Goal: Complete application form: Complete application form

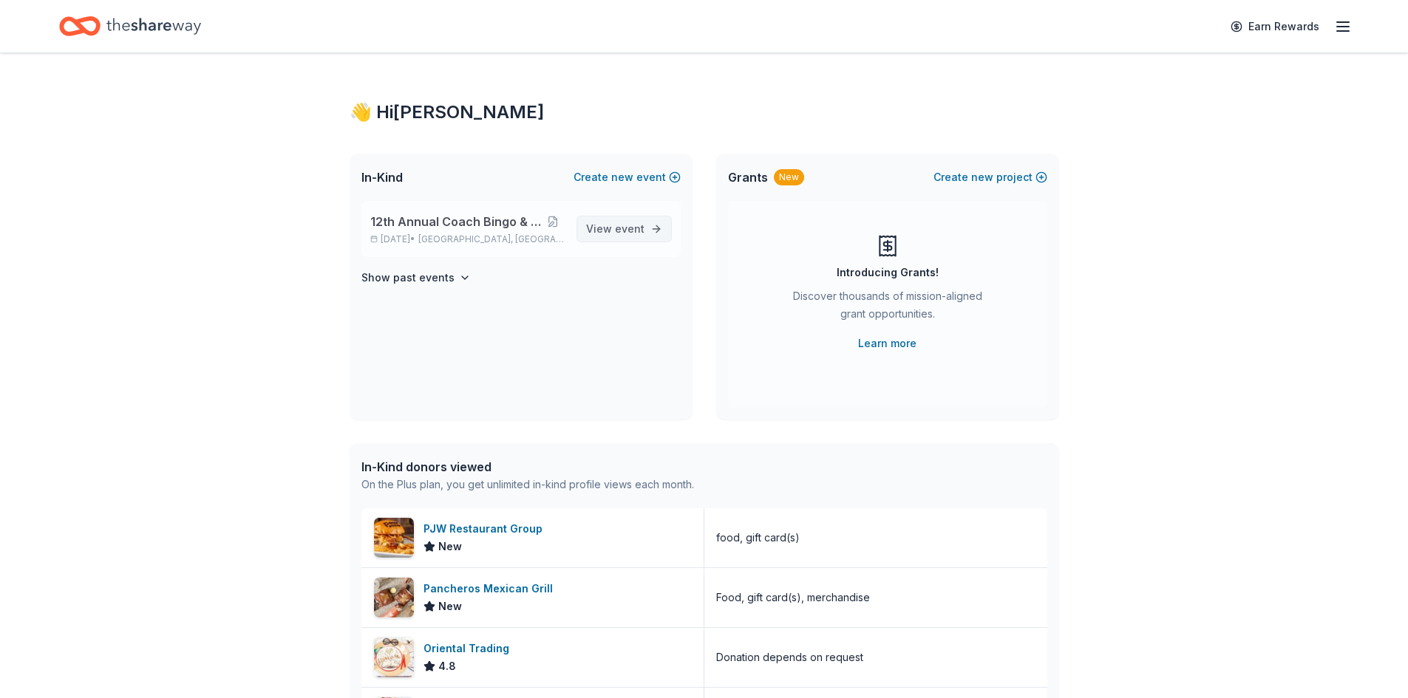
click at [625, 233] on span "event" at bounding box center [630, 228] width 30 height 13
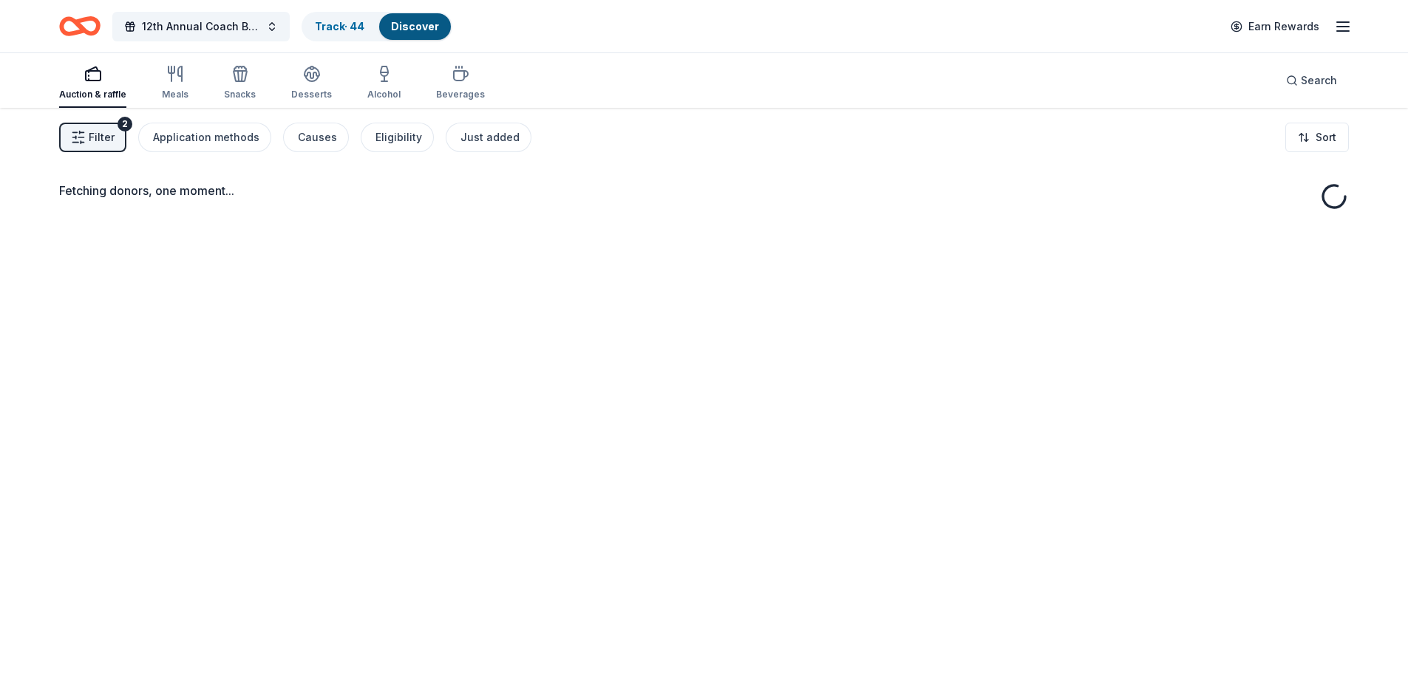
click at [425, 33] on div "Discover" at bounding box center [415, 26] width 72 height 27
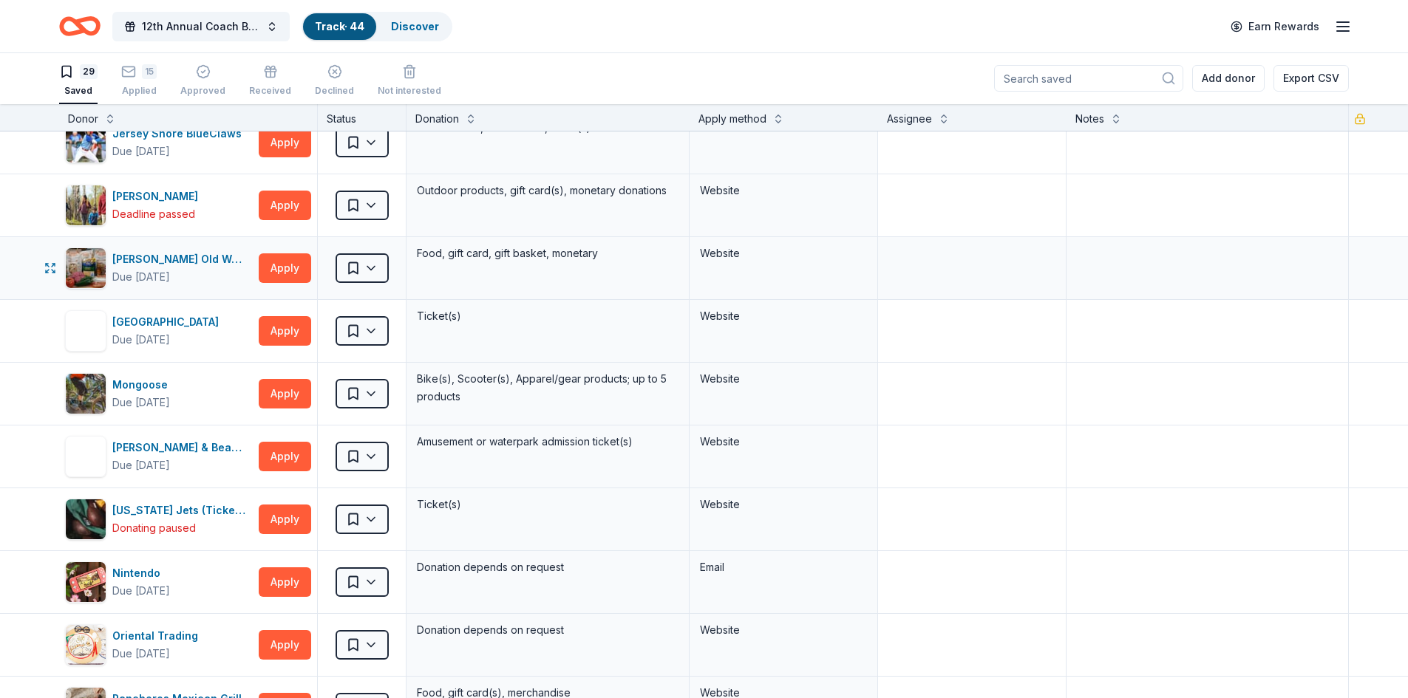
scroll to position [665, 0]
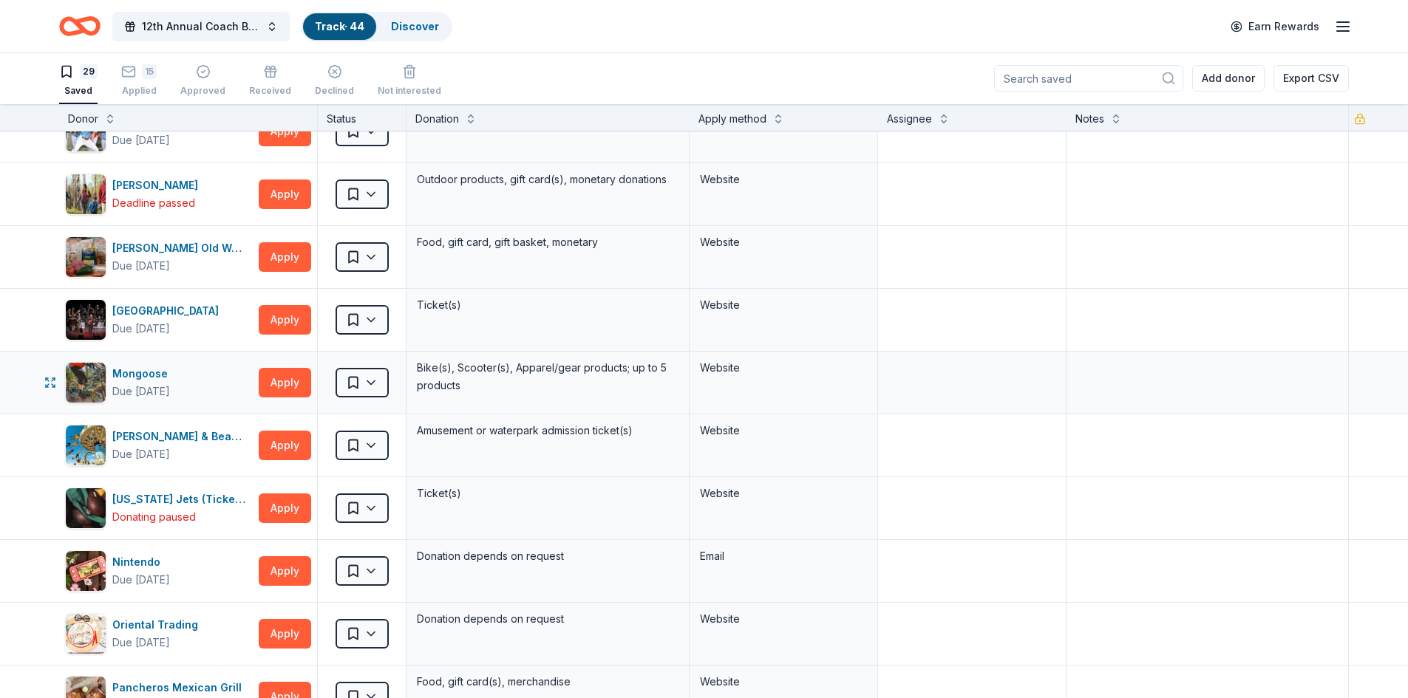
click at [258, 383] on div "Mongoose Due [DATE] Apply" at bounding box center [188, 383] width 258 height 62
click at [297, 381] on button "Apply" at bounding box center [285, 383] width 52 height 30
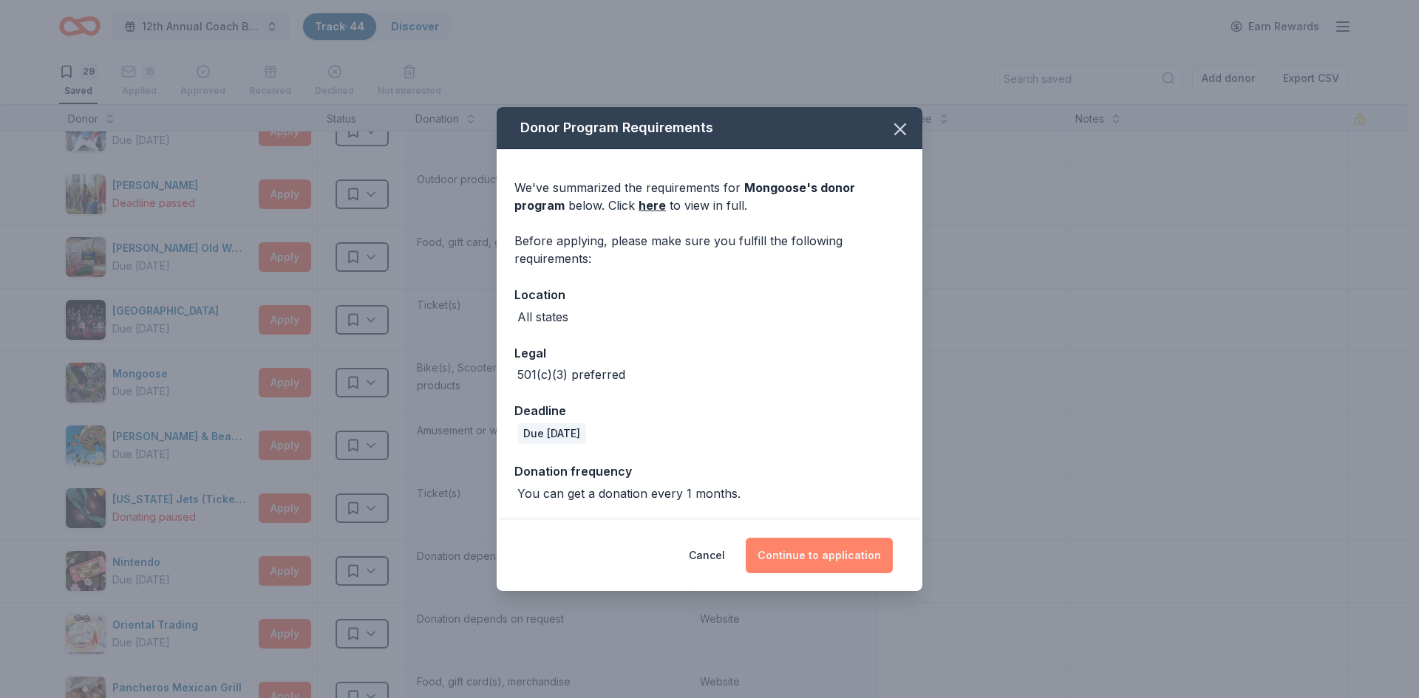
click at [826, 552] on button "Continue to application" at bounding box center [819, 555] width 147 height 35
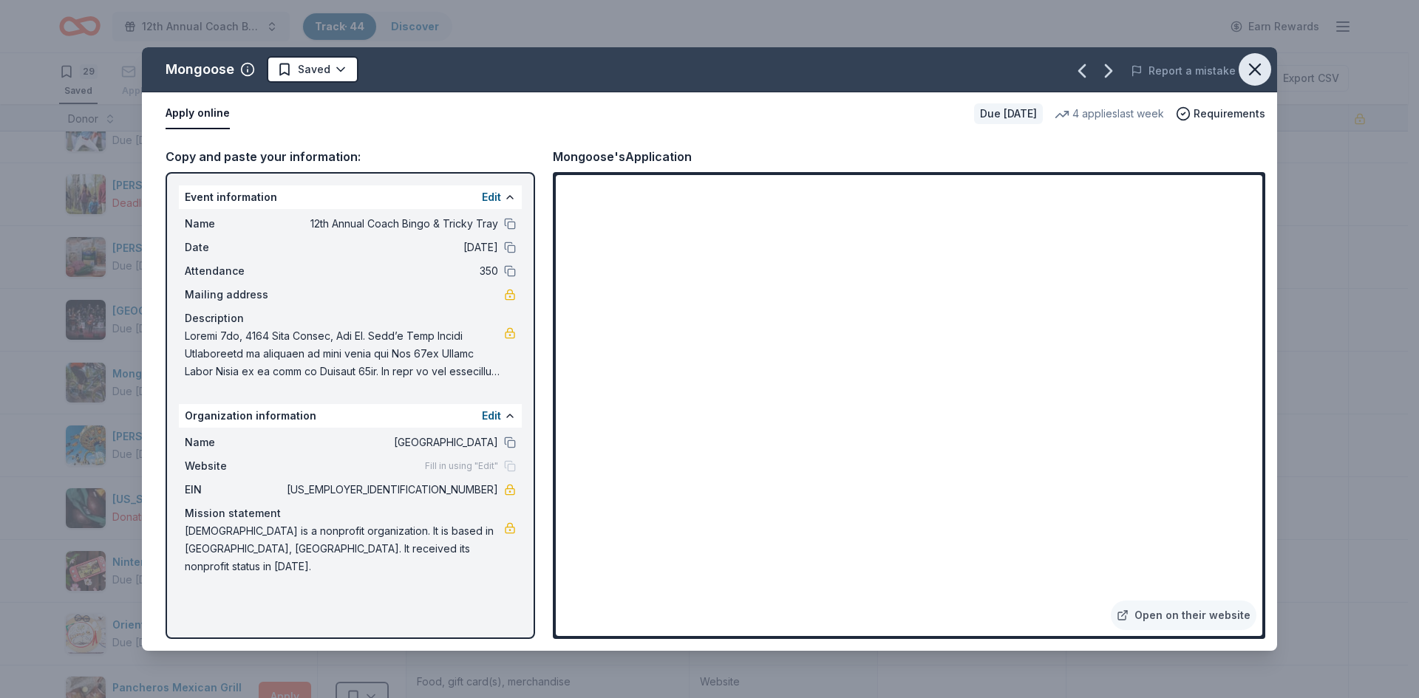
click at [1260, 73] on icon "button" at bounding box center [1254, 69] width 21 height 21
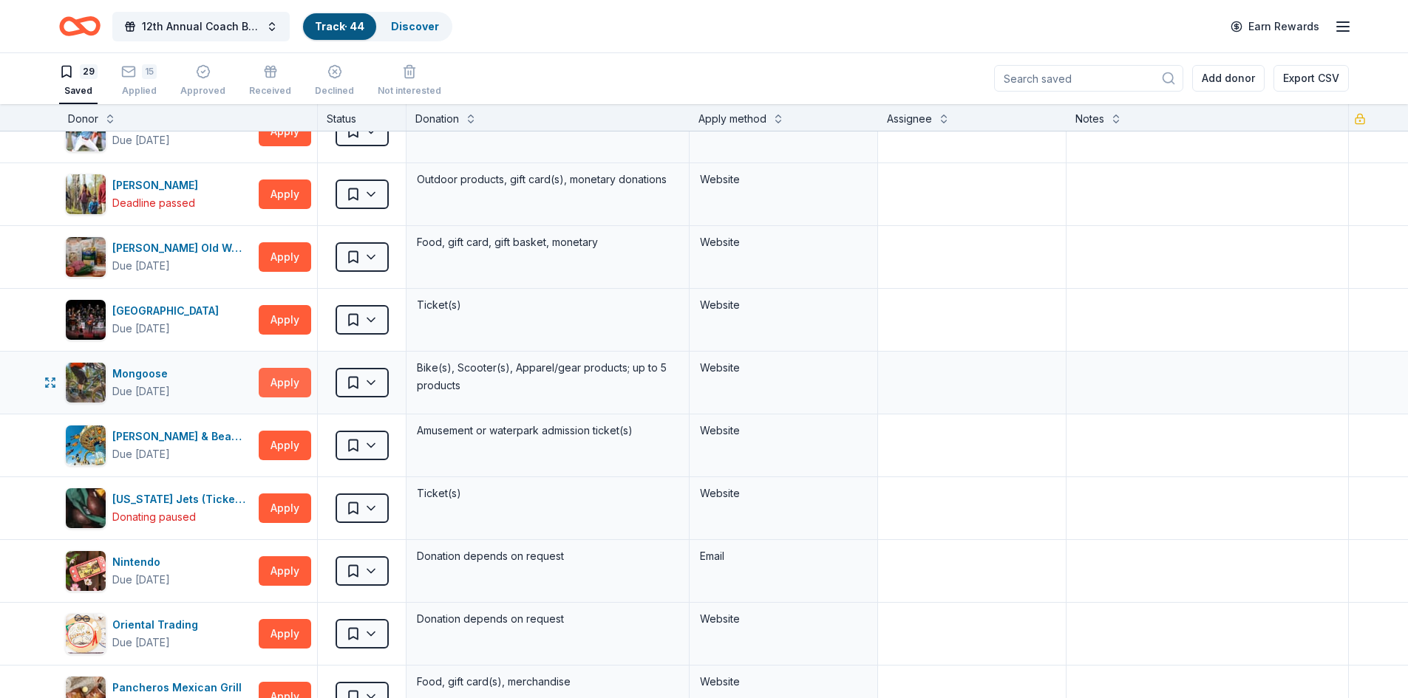
click at [299, 388] on button "Apply" at bounding box center [285, 383] width 52 height 30
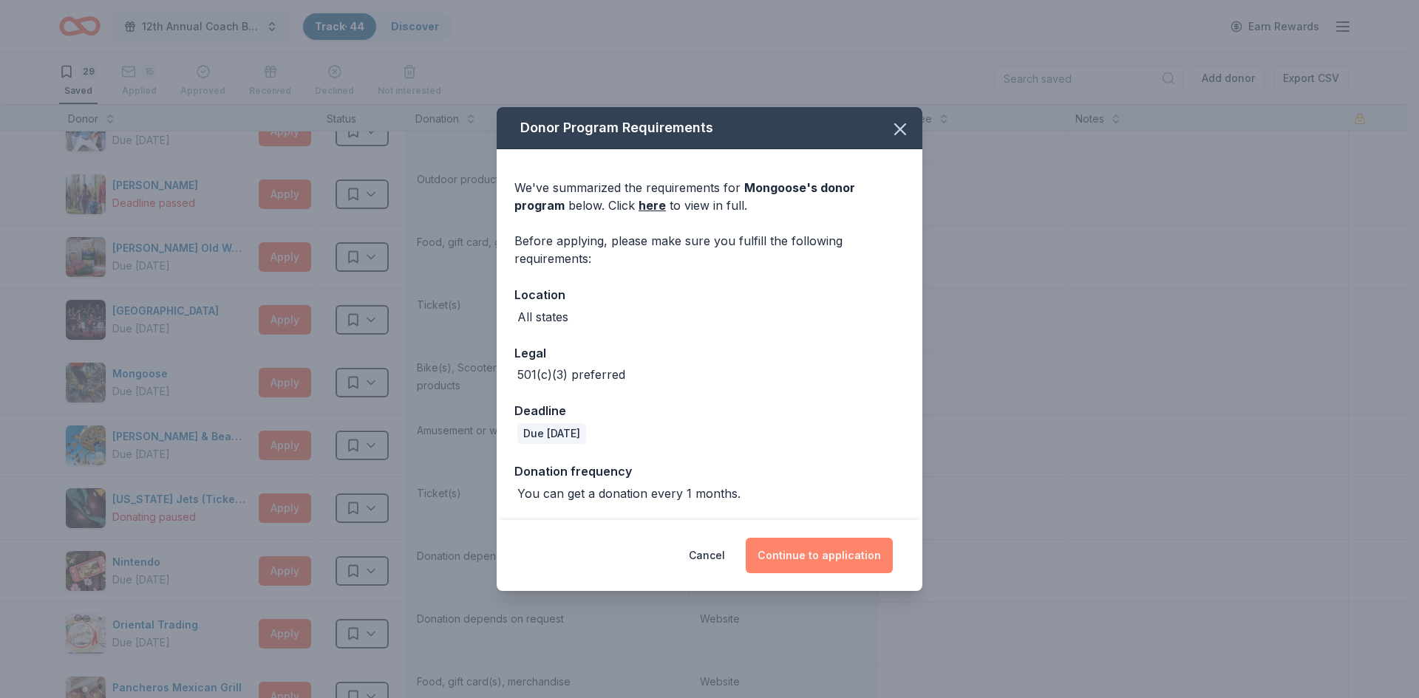
click at [788, 550] on button "Continue to application" at bounding box center [819, 555] width 147 height 35
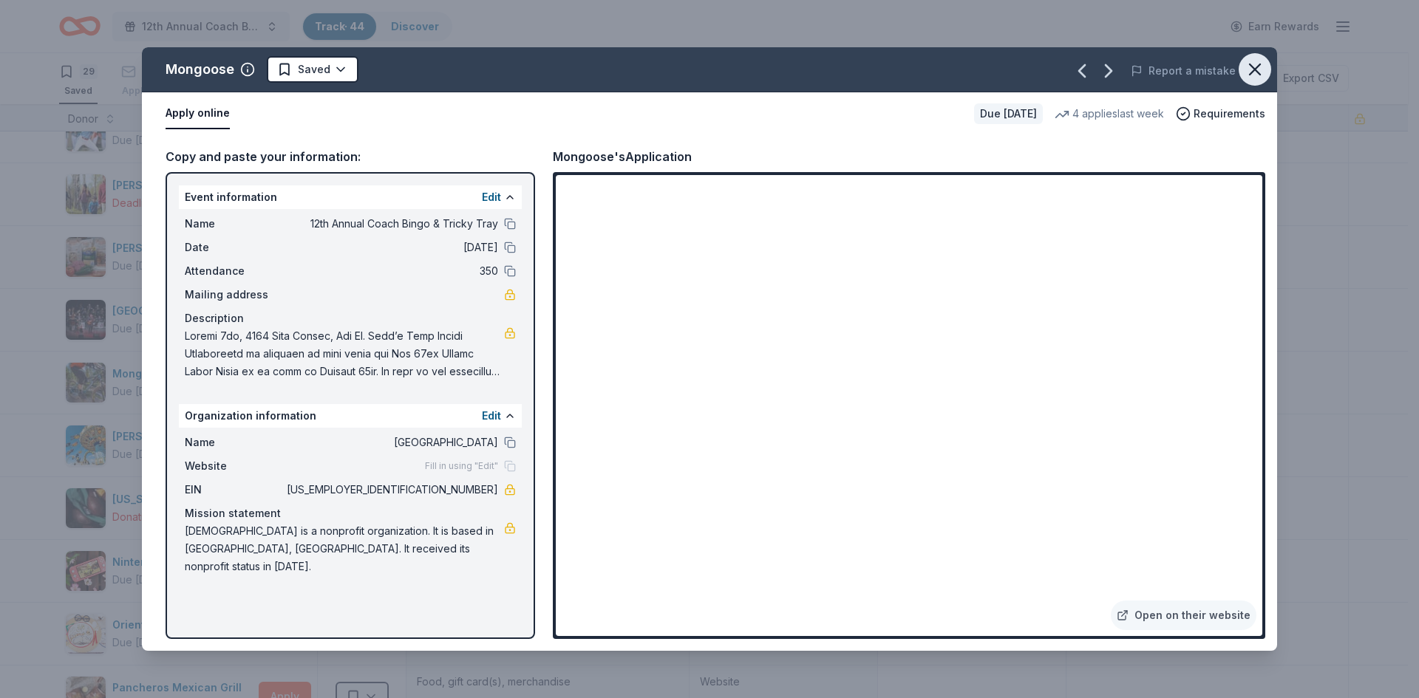
click at [1252, 72] on icon "button" at bounding box center [1254, 69] width 10 height 10
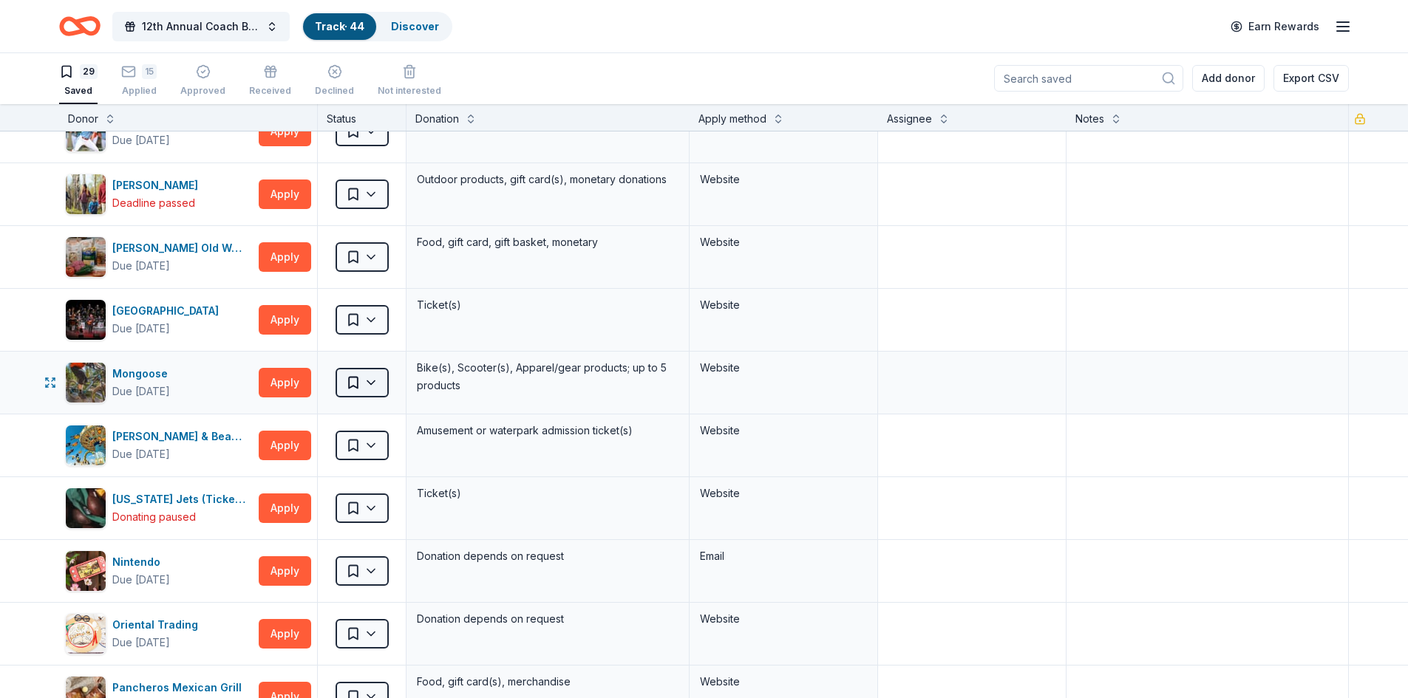
click at [341, 381] on html "12th Annual Coach Bingo & Tricky Tray Track · 44 Discover Earn Rewards 29 Saved…" at bounding box center [704, 348] width 1408 height 698
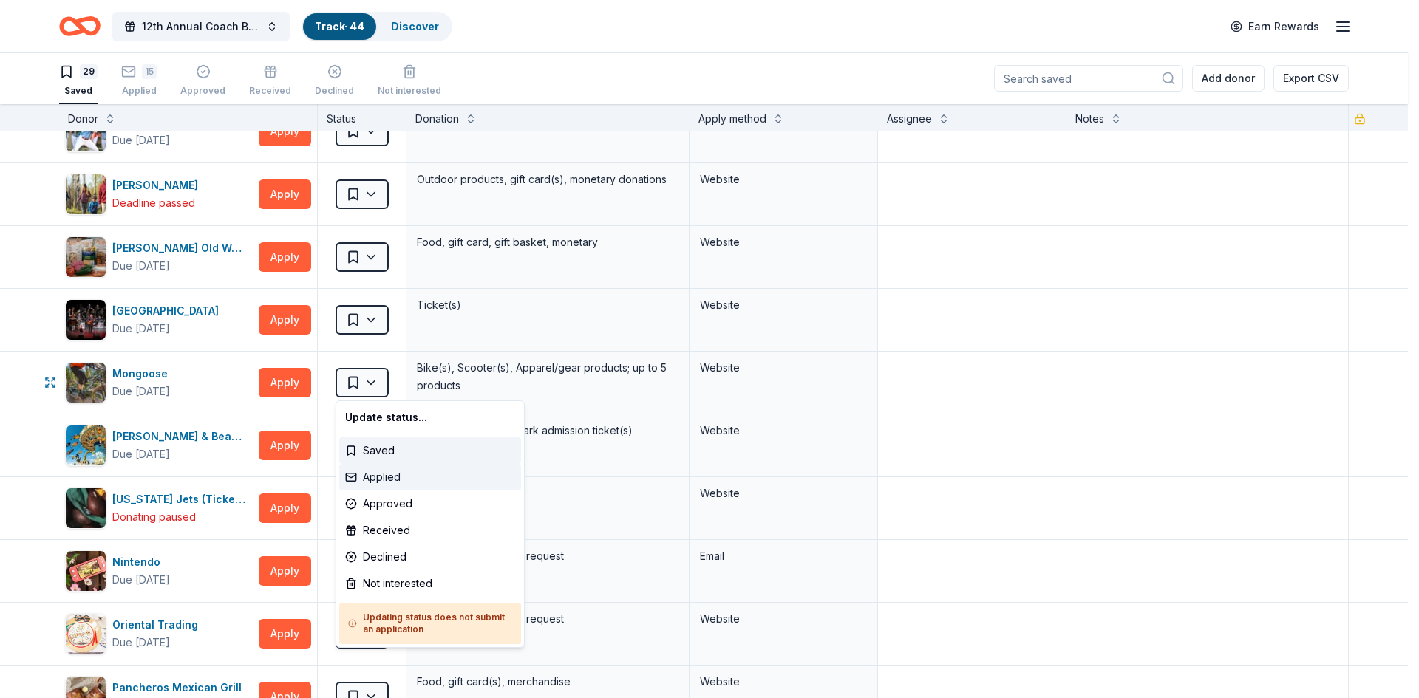
click at [355, 468] on div "Applied" at bounding box center [430, 477] width 182 height 27
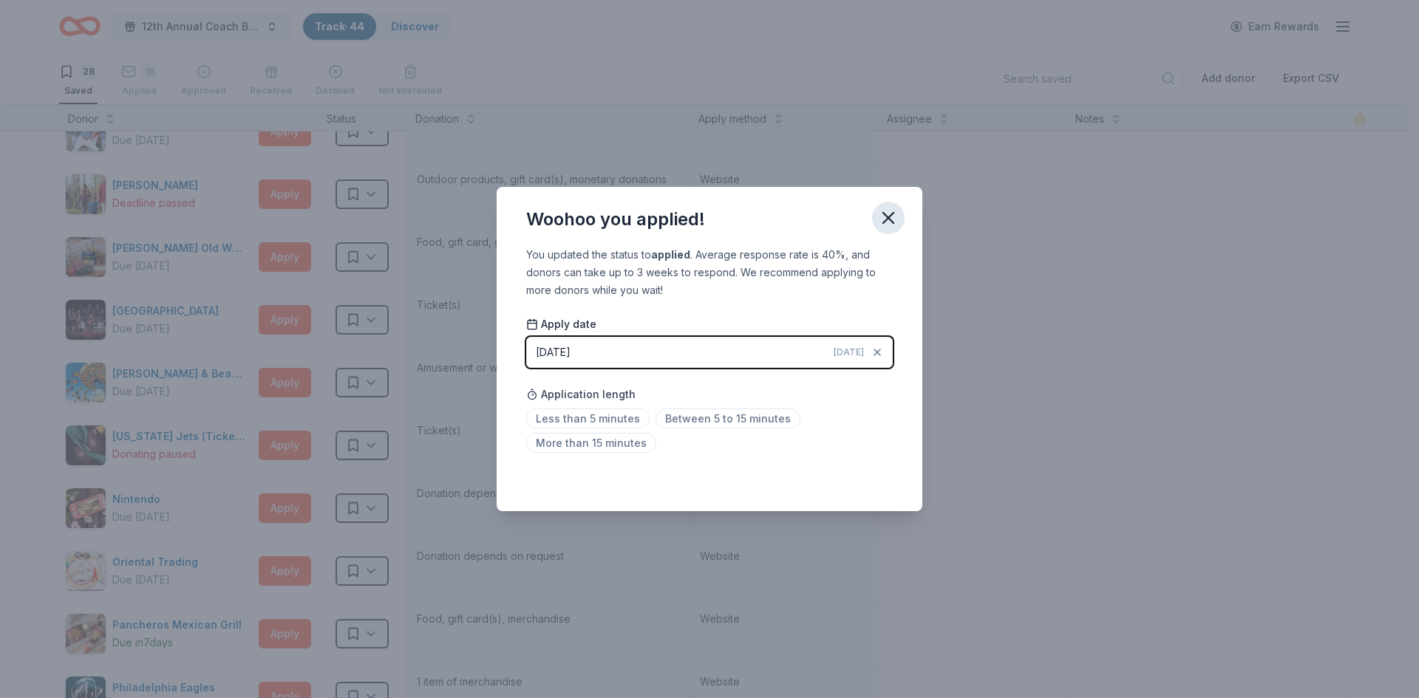
click at [891, 219] on icon "button" at bounding box center [888, 218] width 10 height 10
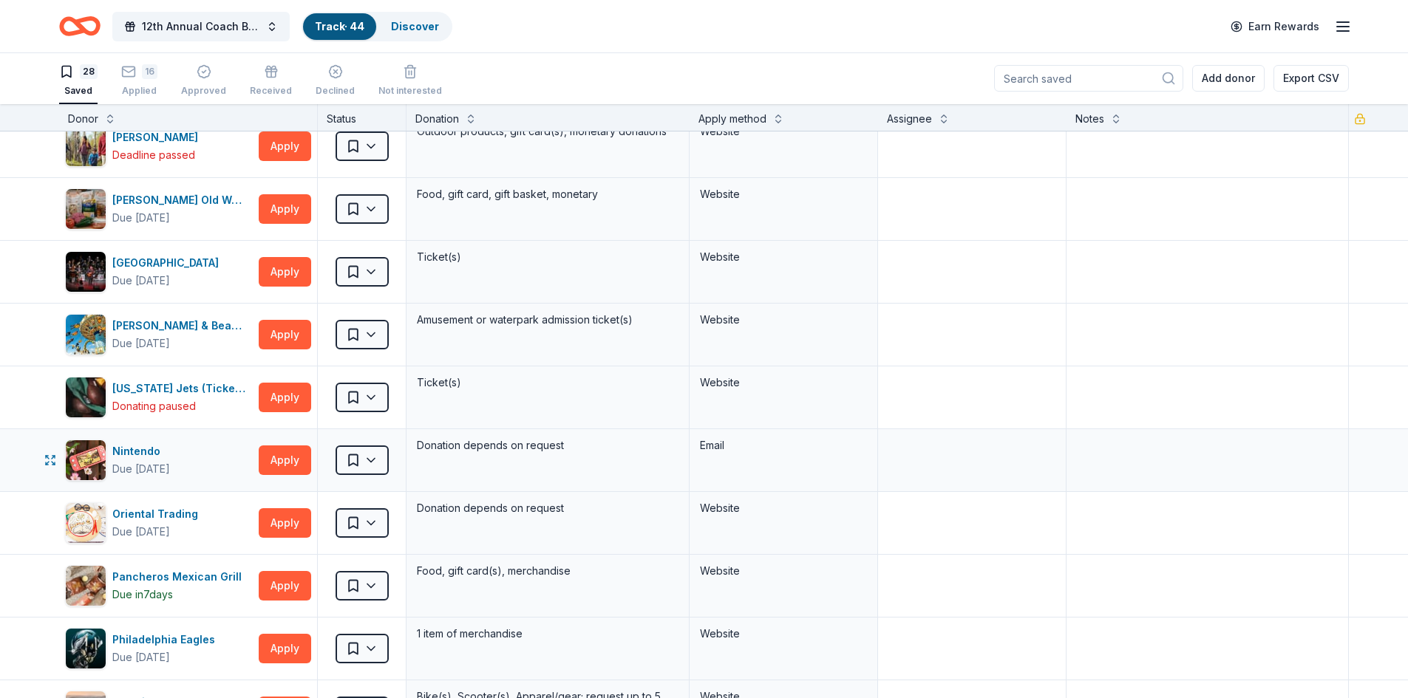
scroll to position [739, 0]
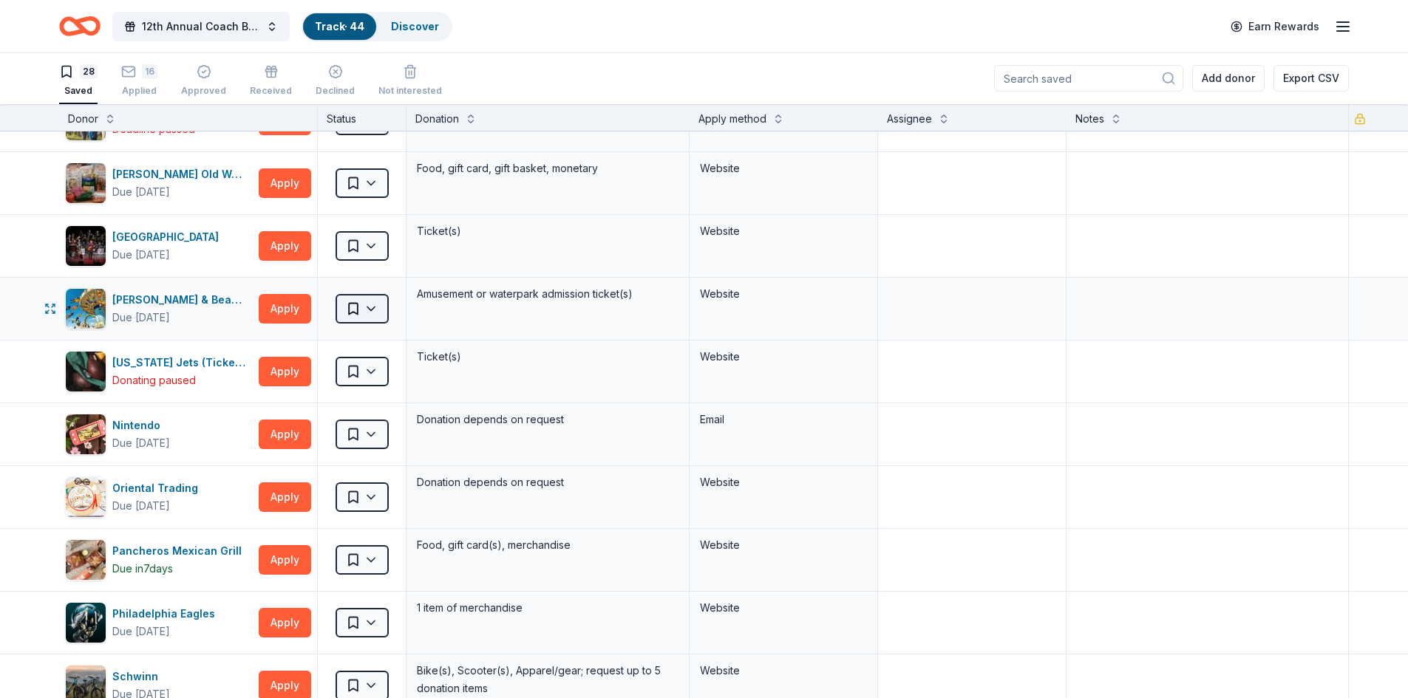
click at [367, 311] on html "12th Annual Coach Bingo & Tricky Tray Track · 44 Discover Earn Rewards 28 Saved…" at bounding box center [704, 348] width 1408 height 698
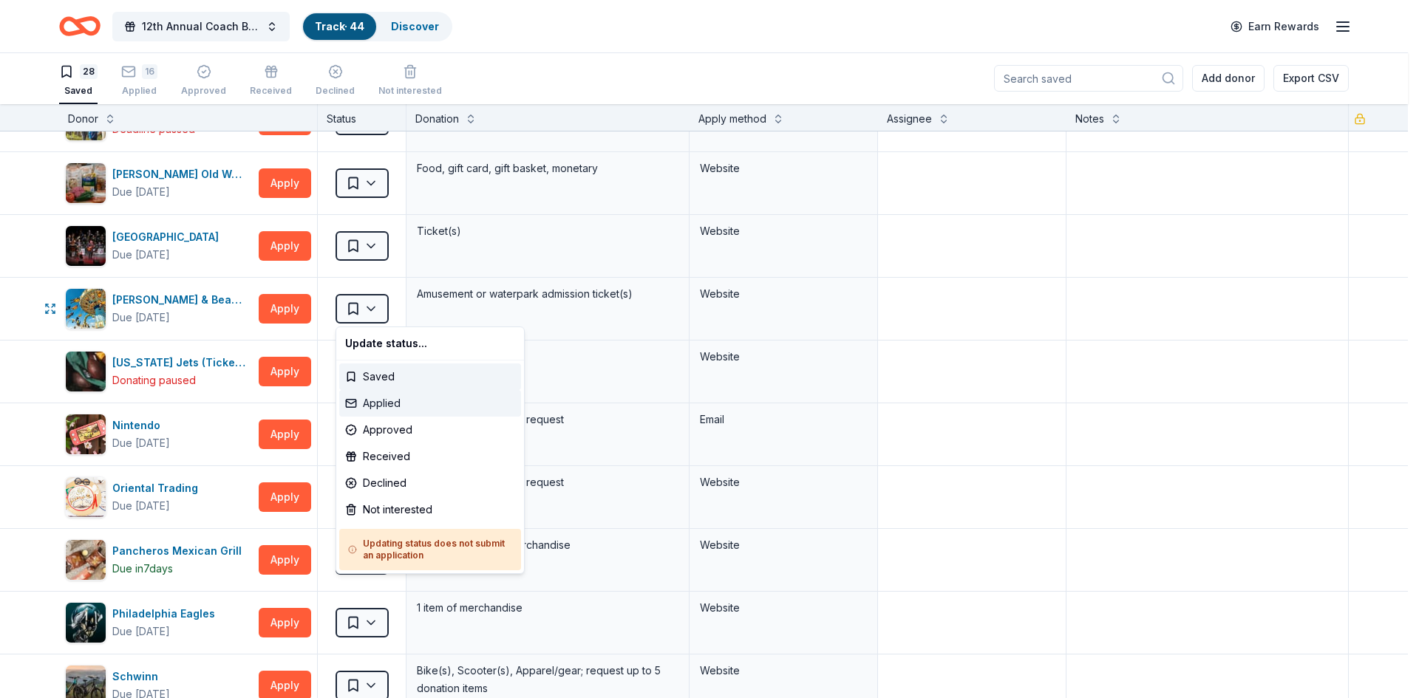
click at [376, 396] on div "Applied" at bounding box center [430, 403] width 182 height 27
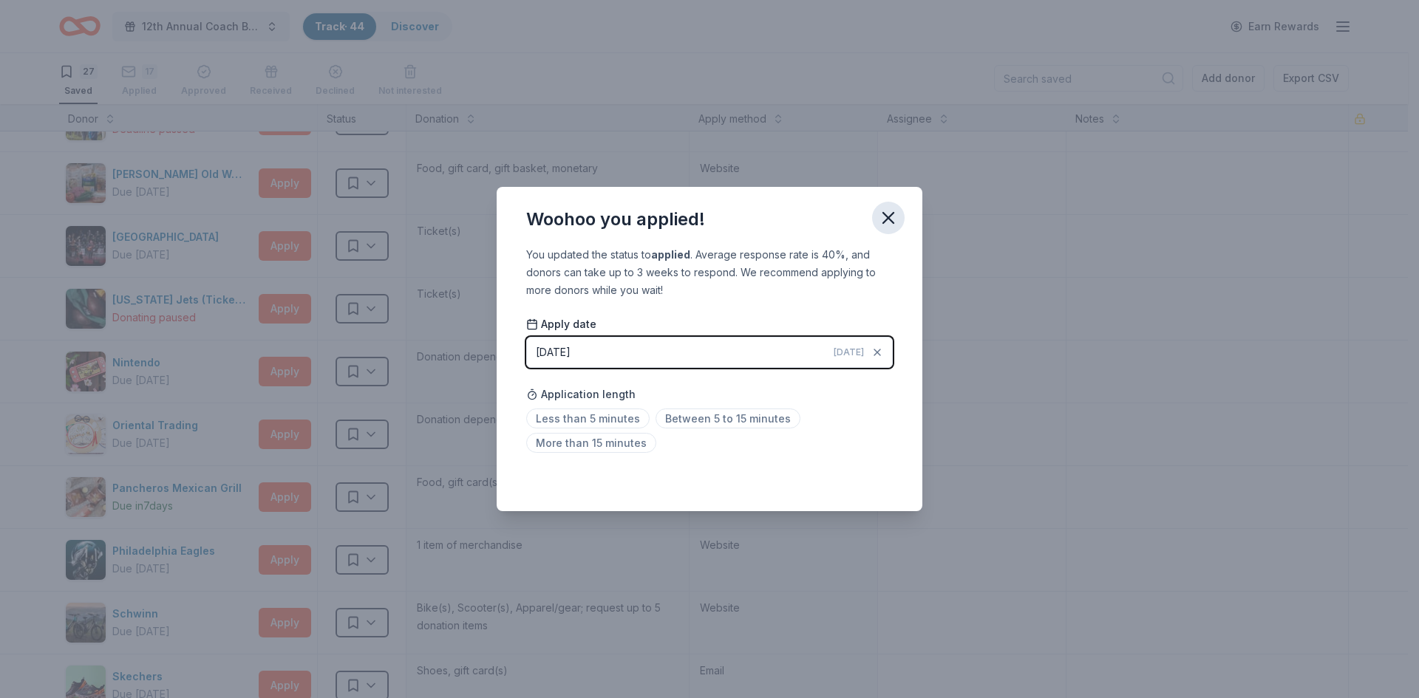
click at [886, 220] on icon "button" at bounding box center [888, 218] width 10 height 10
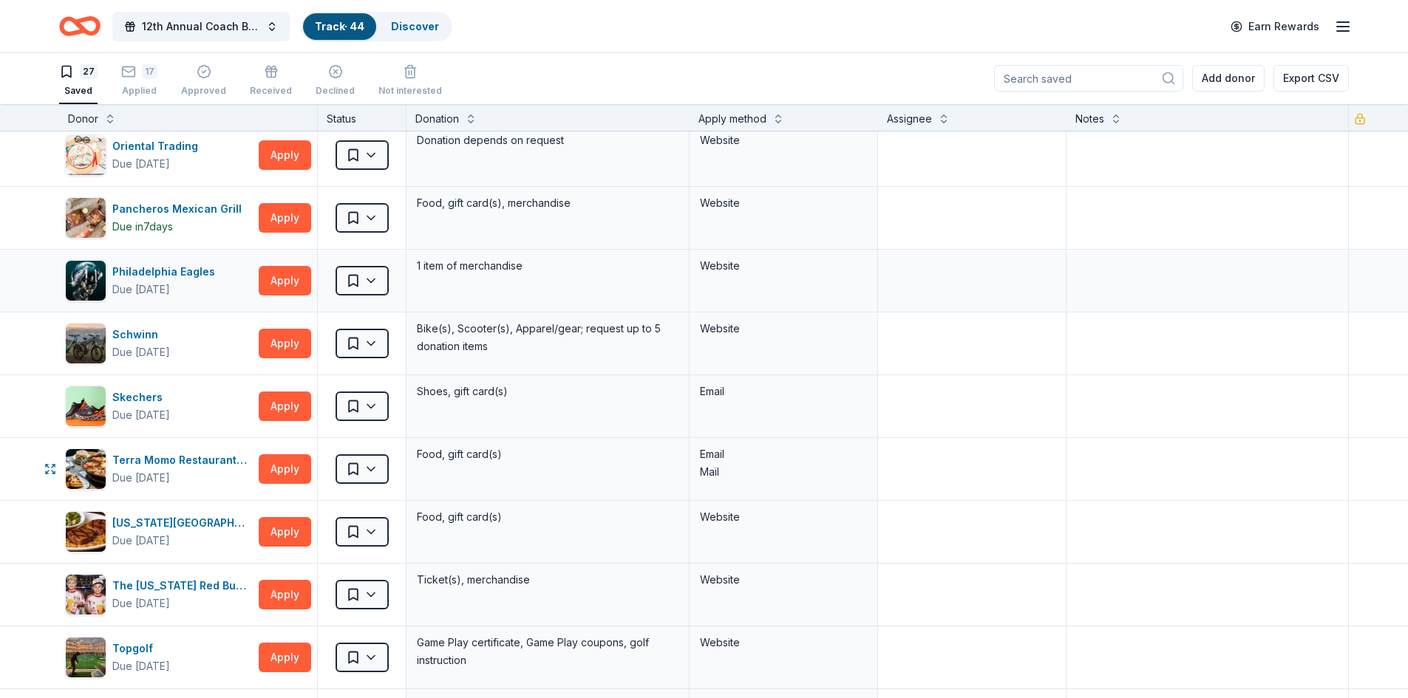
scroll to position [1034, 0]
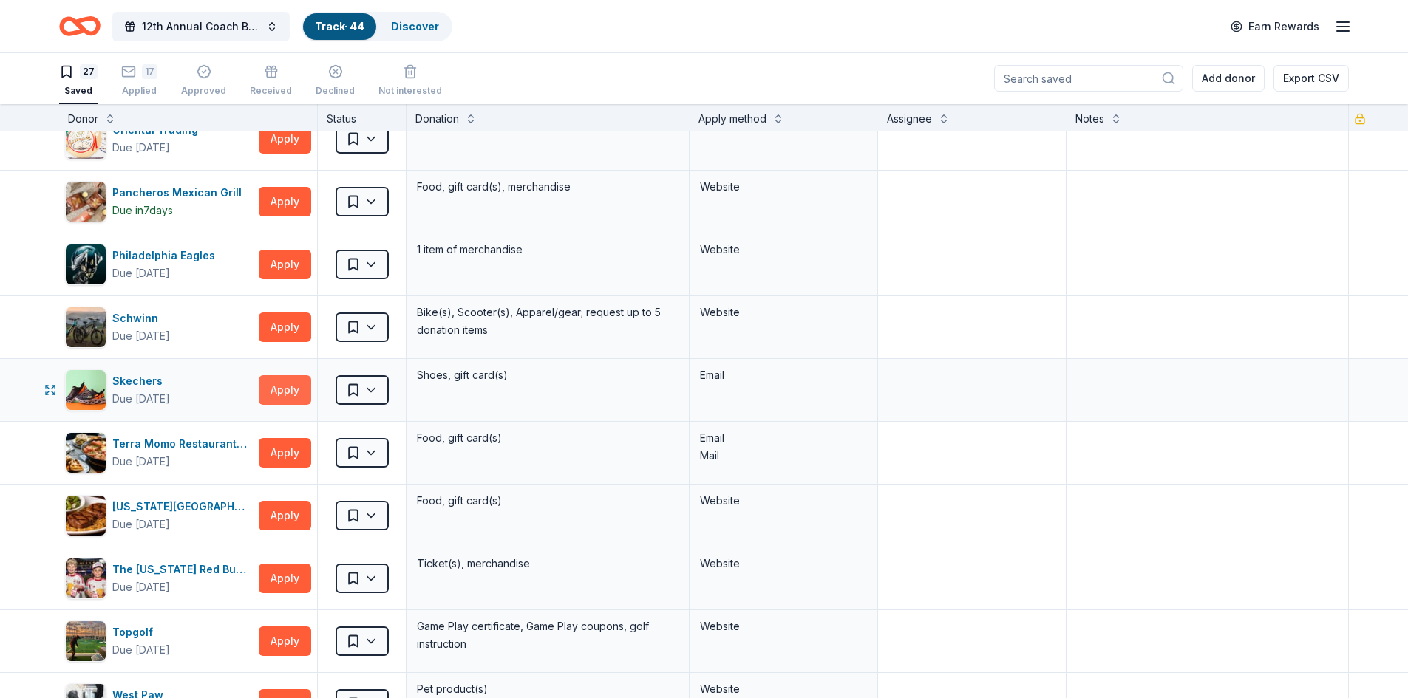
click at [266, 388] on button "Apply" at bounding box center [285, 390] width 52 height 30
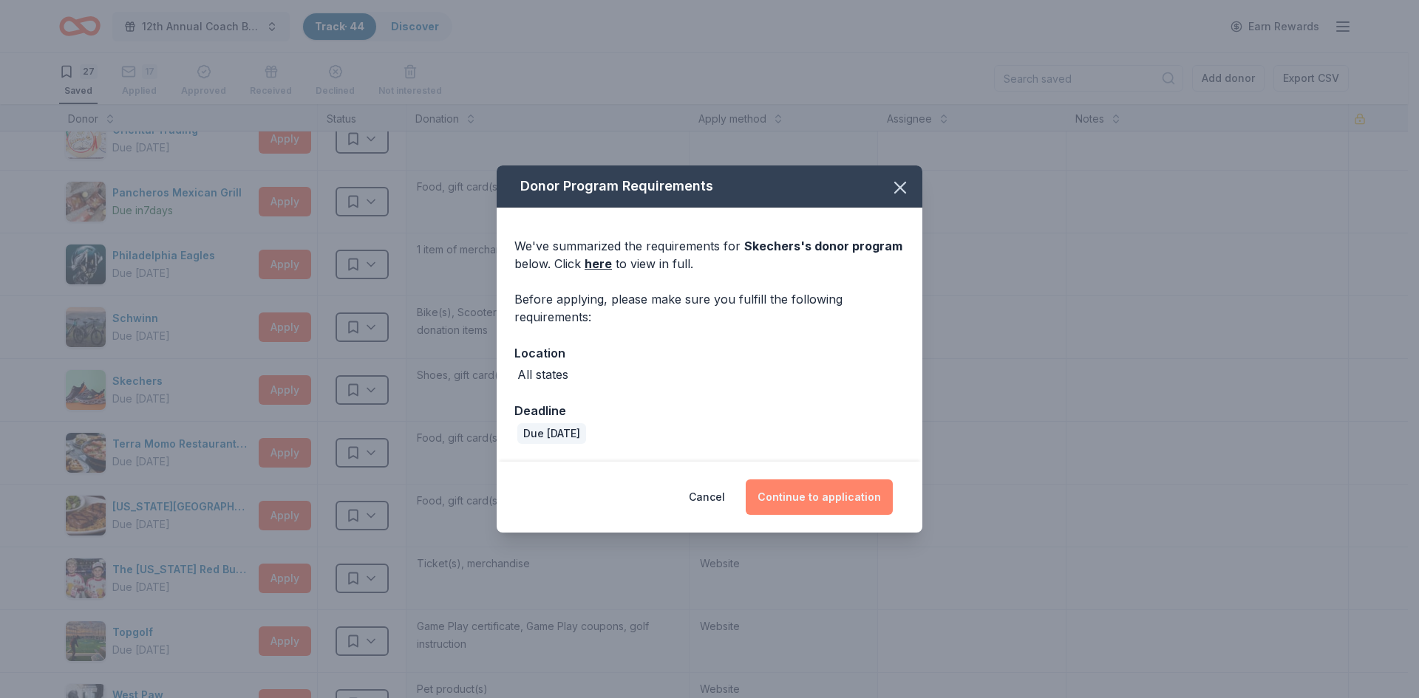
click at [805, 500] on button "Continue to application" at bounding box center [819, 497] width 147 height 35
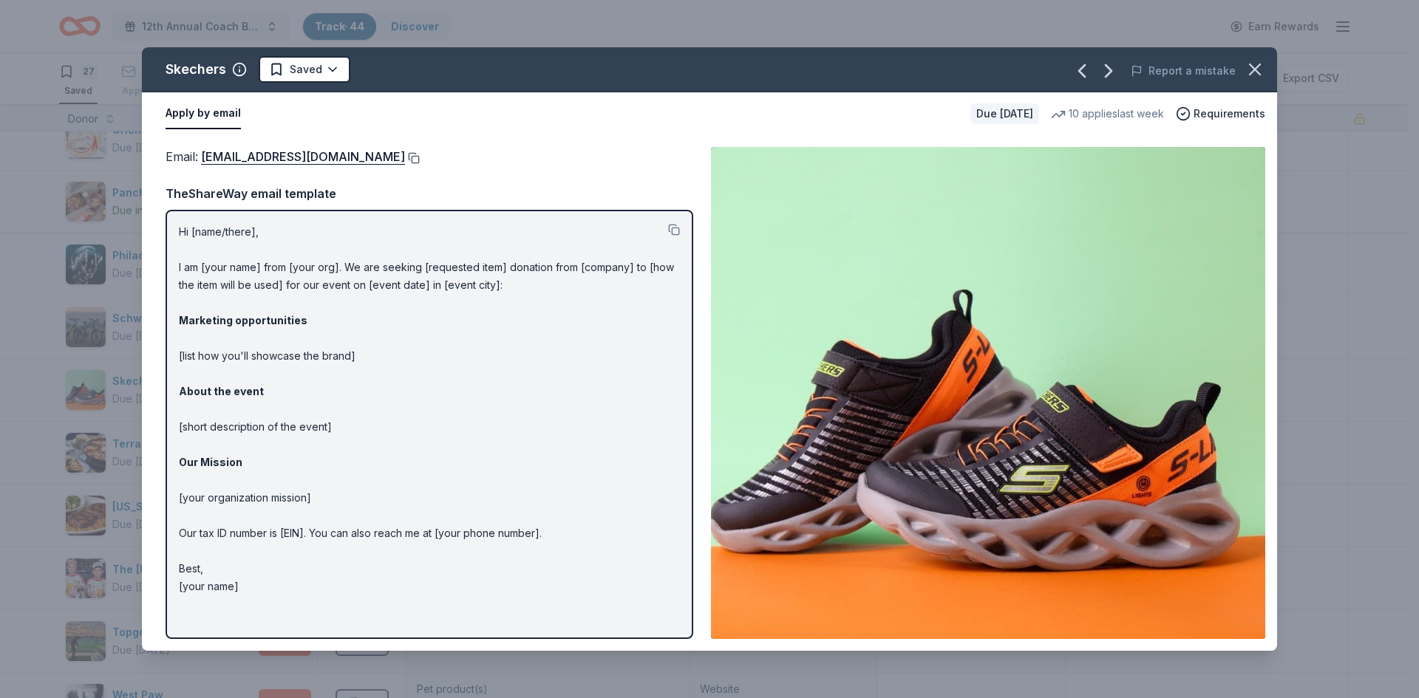
click at [405, 160] on button at bounding box center [412, 158] width 15 height 12
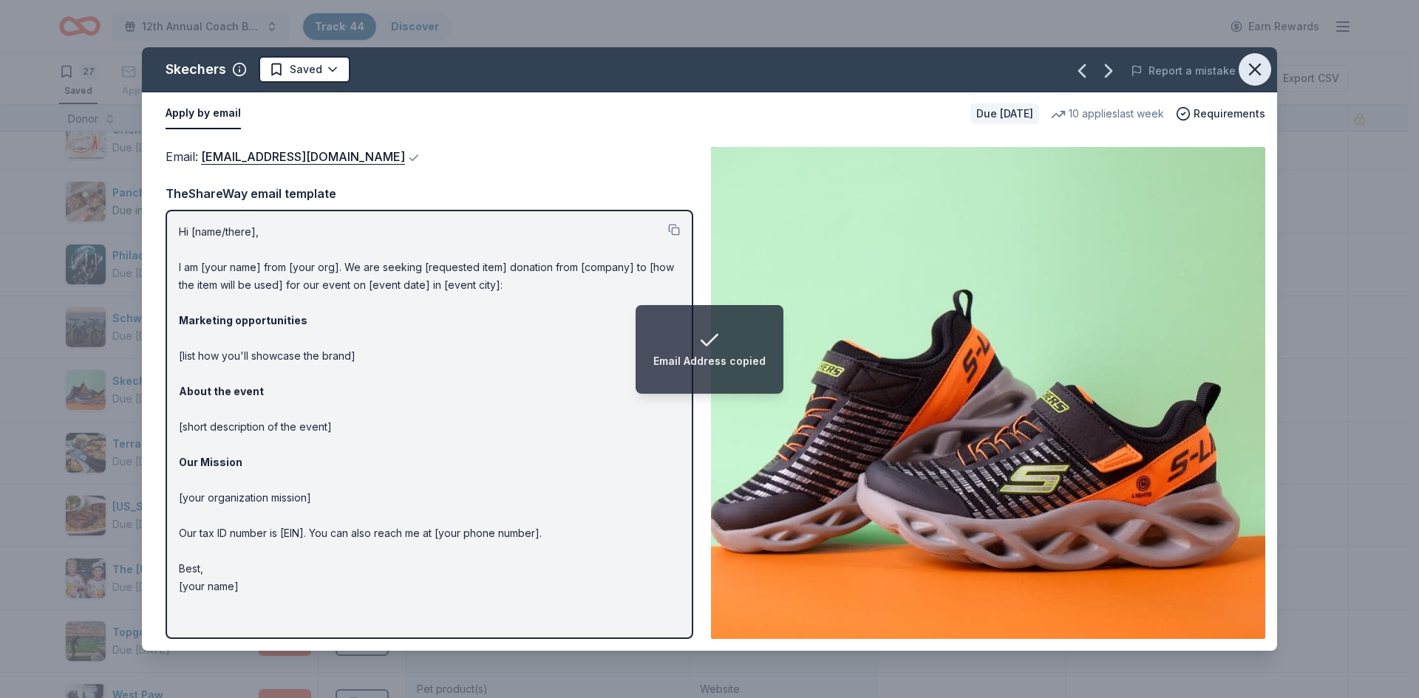
click at [1252, 69] on icon "button" at bounding box center [1254, 69] width 21 height 21
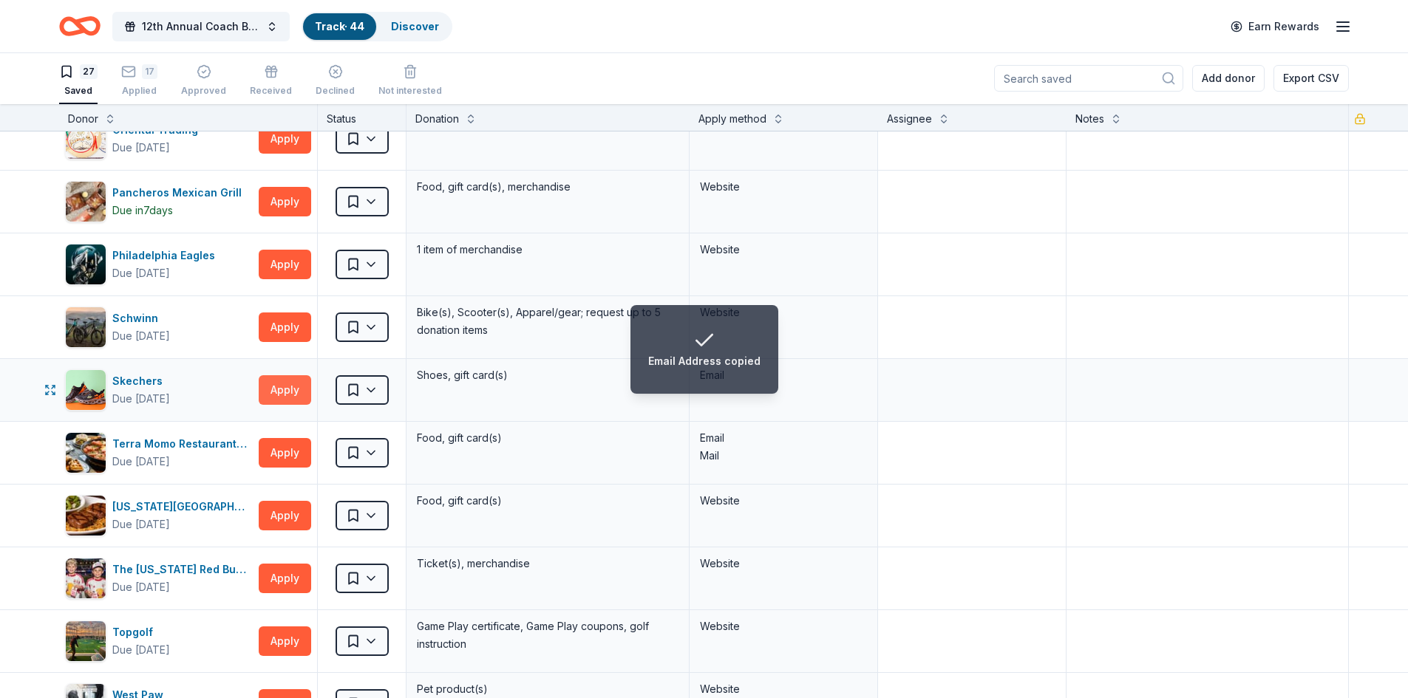
click at [301, 395] on button "Apply" at bounding box center [285, 390] width 52 height 30
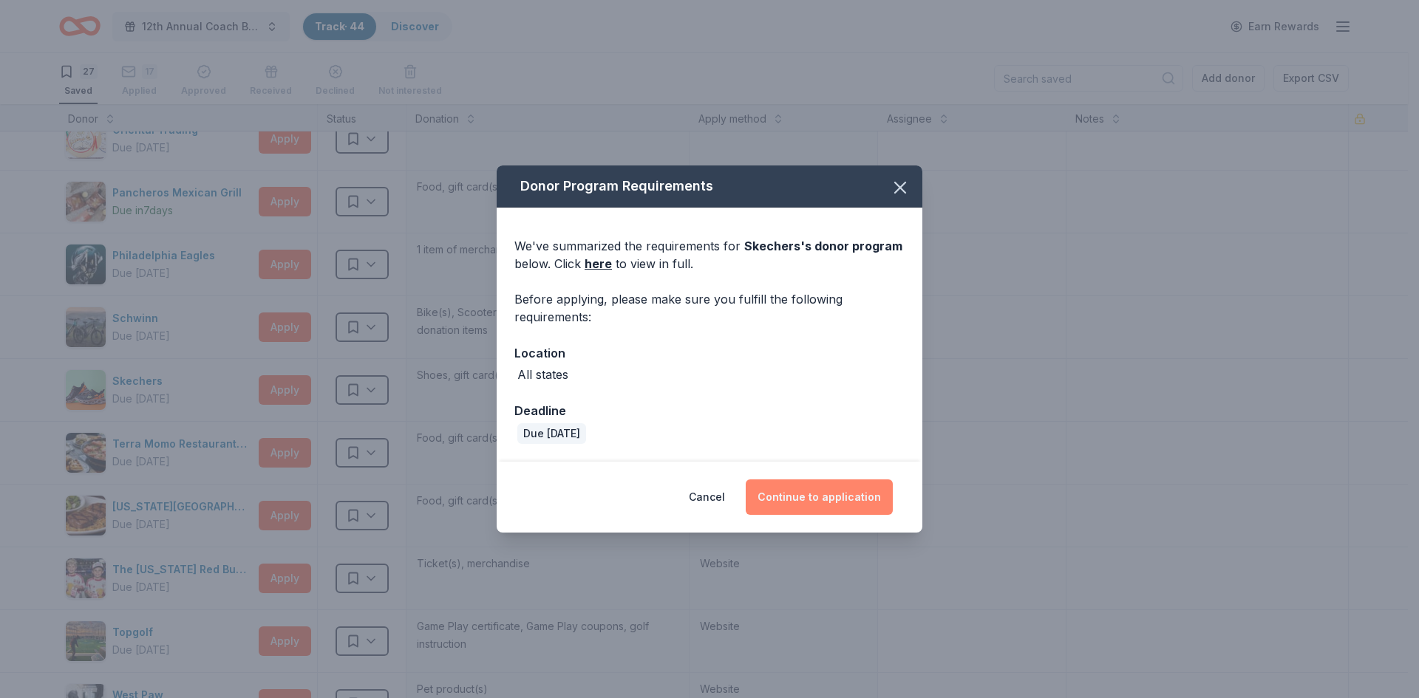
click at [791, 499] on button "Continue to application" at bounding box center [819, 497] width 147 height 35
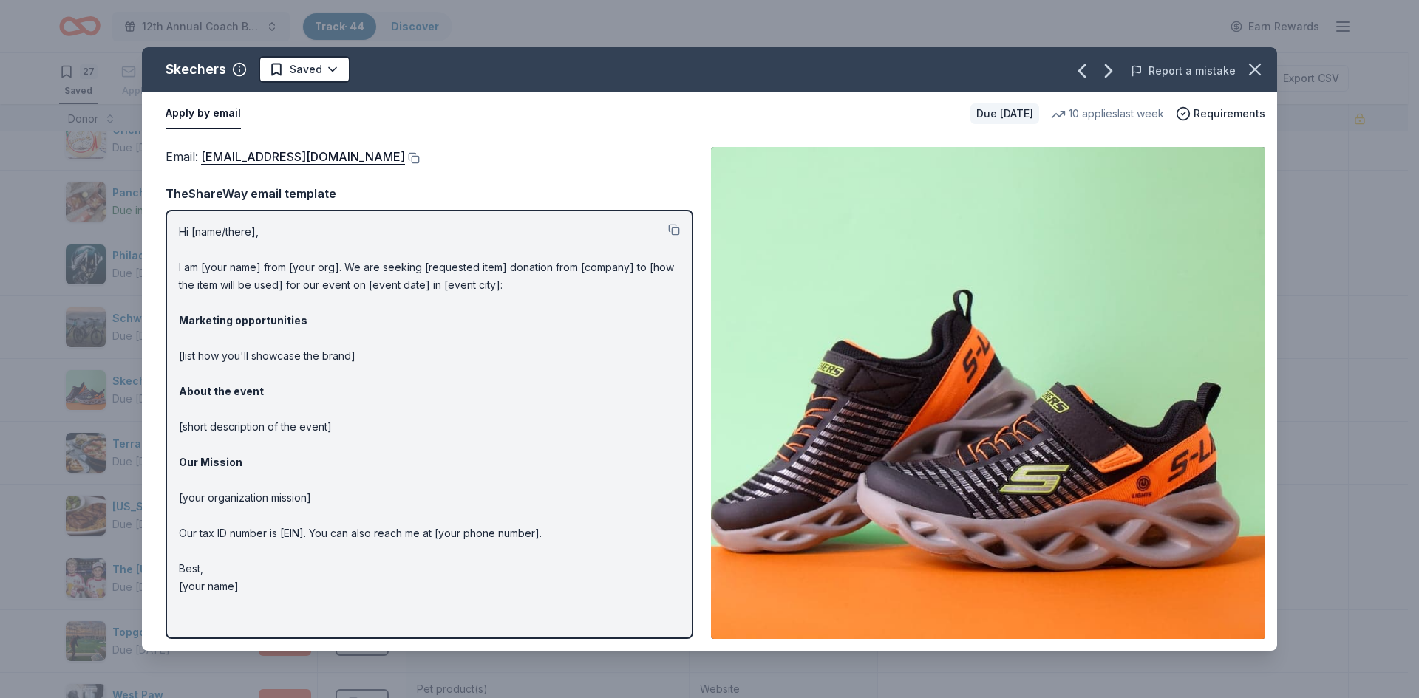
drag, startPoint x: 1255, startPoint y: 64, endPoint x: 1193, endPoint y: 64, distance: 62.1
click at [1255, 64] on icon "button" at bounding box center [1254, 69] width 21 height 21
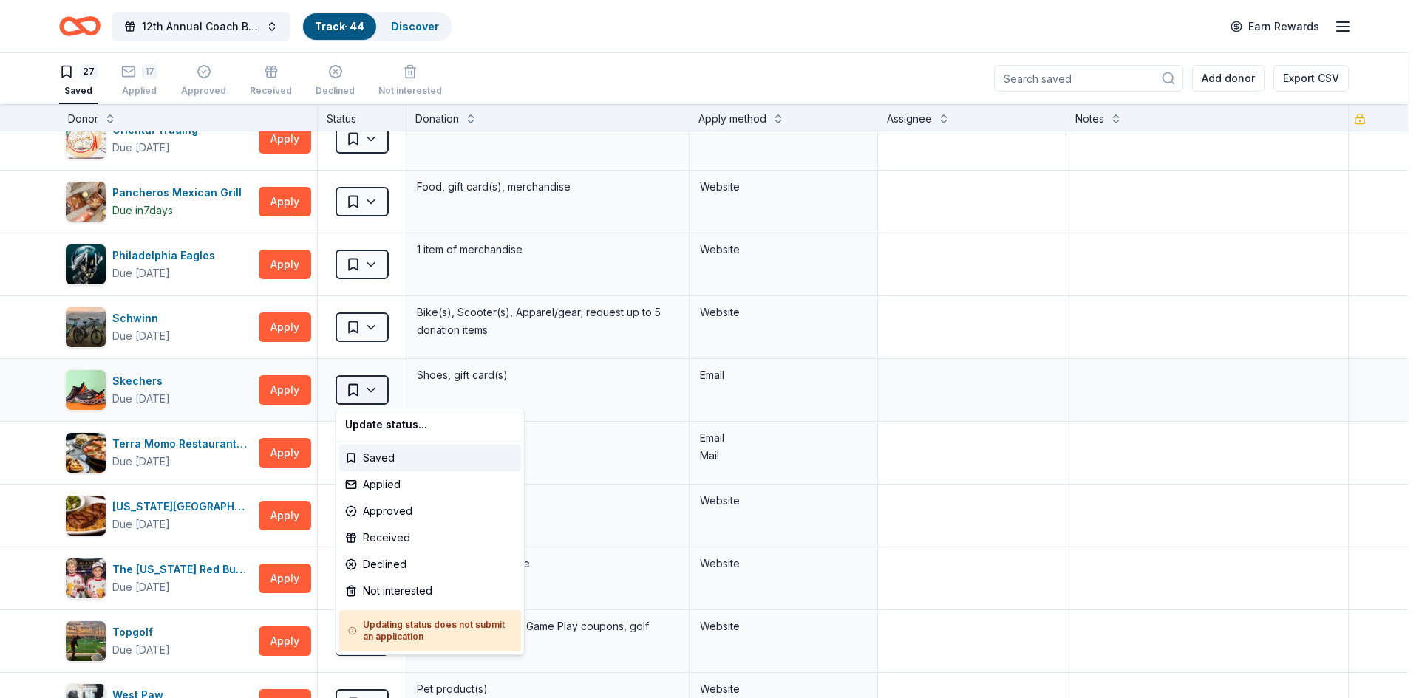
click at [350, 387] on html "12th Annual Coach Bingo & Tricky Tray Track · 44 Discover Earn Rewards 27 Saved…" at bounding box center [709, 348] width 1419 height 698
click at [381, 477] on div "Applied" at bounding box center [430, 484] width 182 height 27
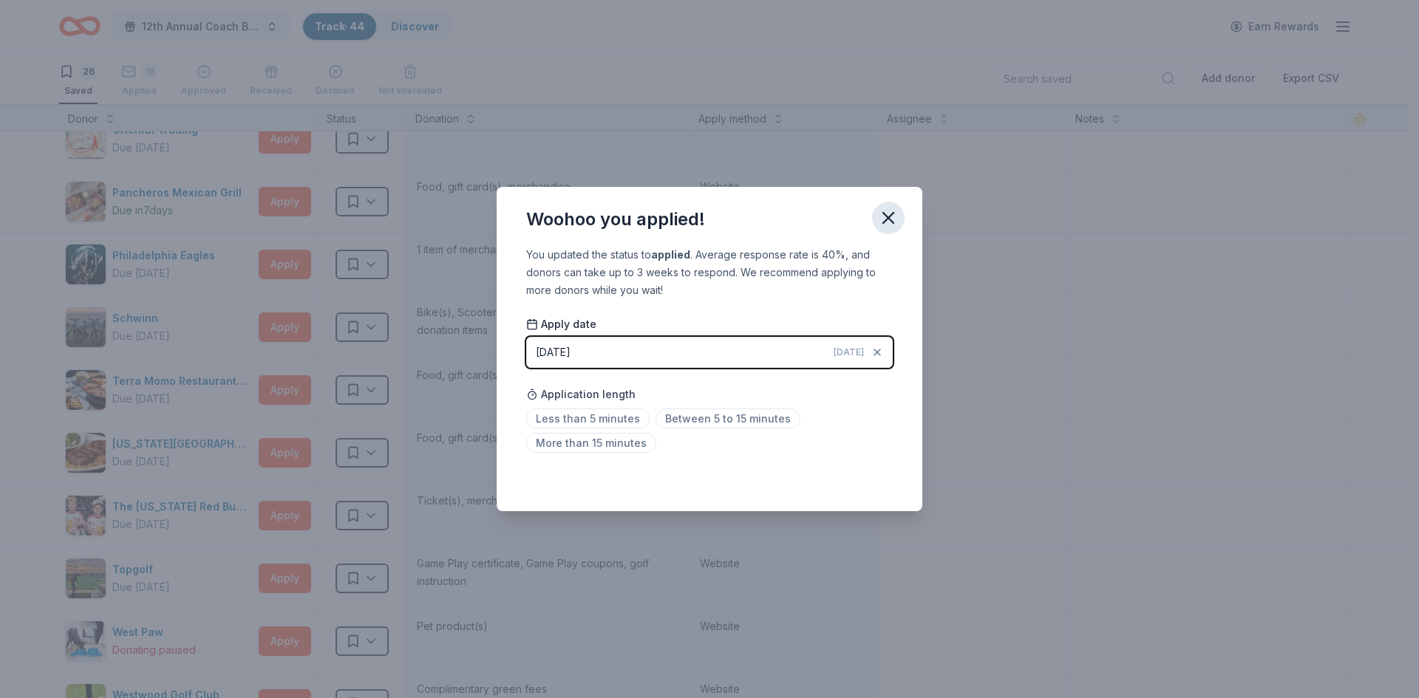
click at [885, 218] on icon "button" at bounding box center [888, 218] width 21 height 21
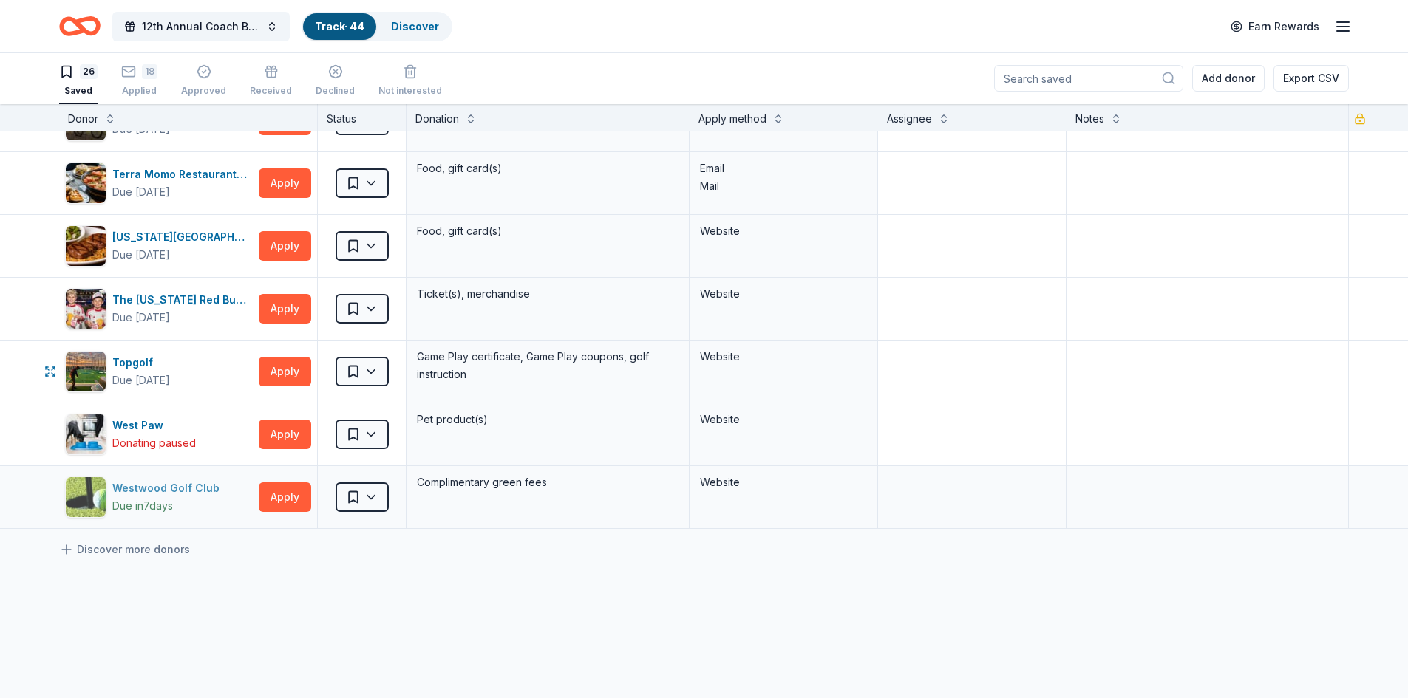
scroll to position [1256, 0]
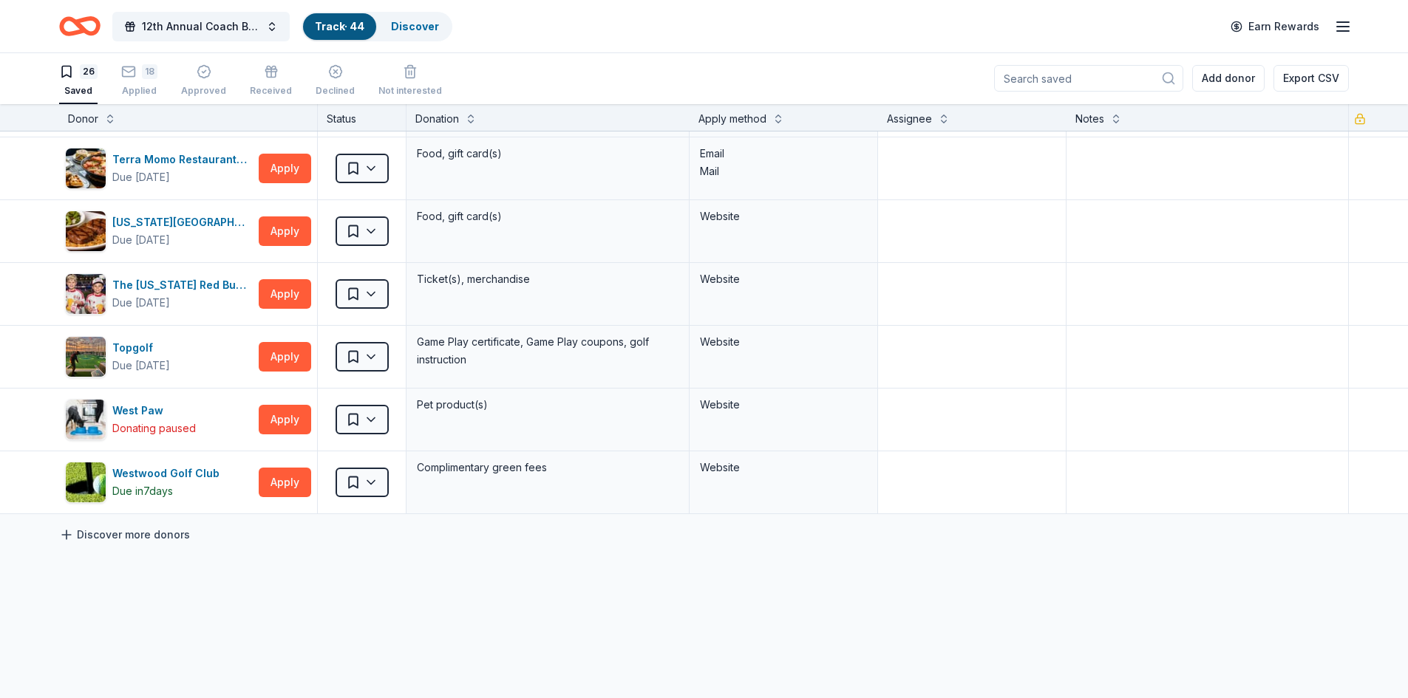
click at [150, 533] on link "Discover more donors" at bounding box center [124, 535] width 131 height 18
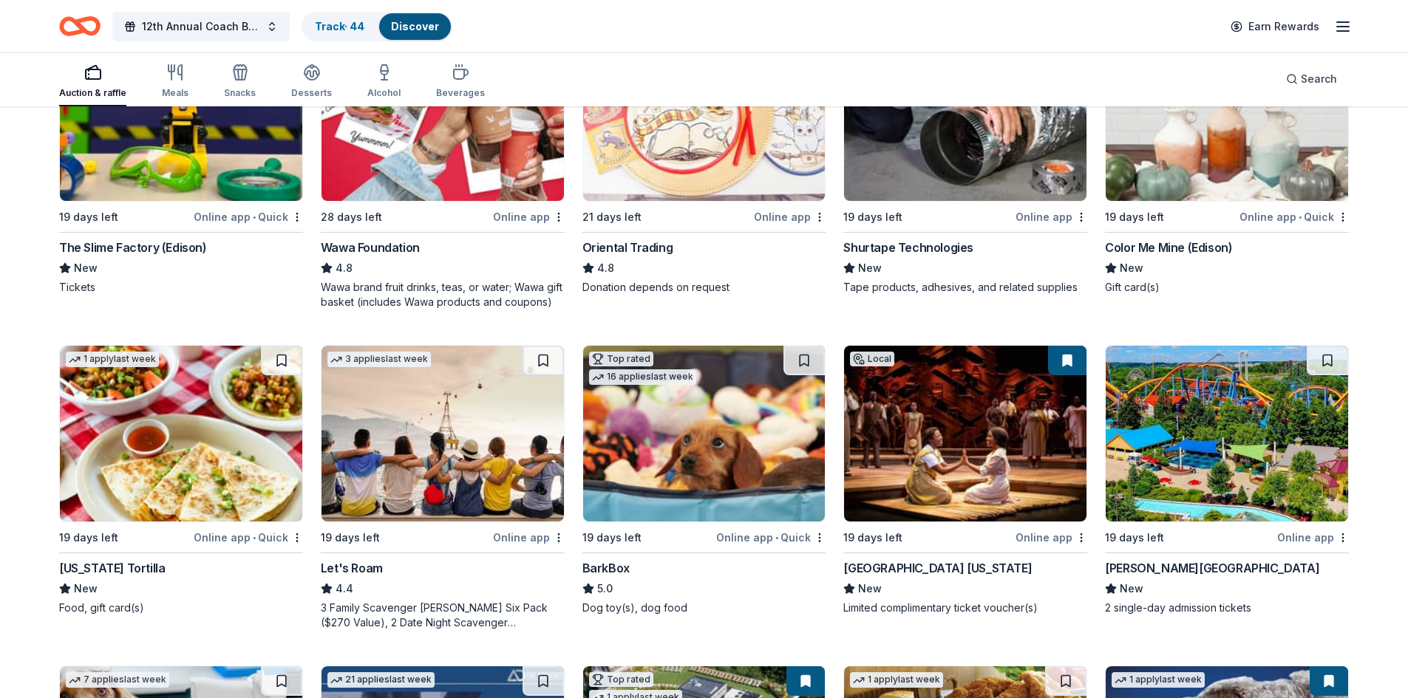
scroll to position [222, 0]
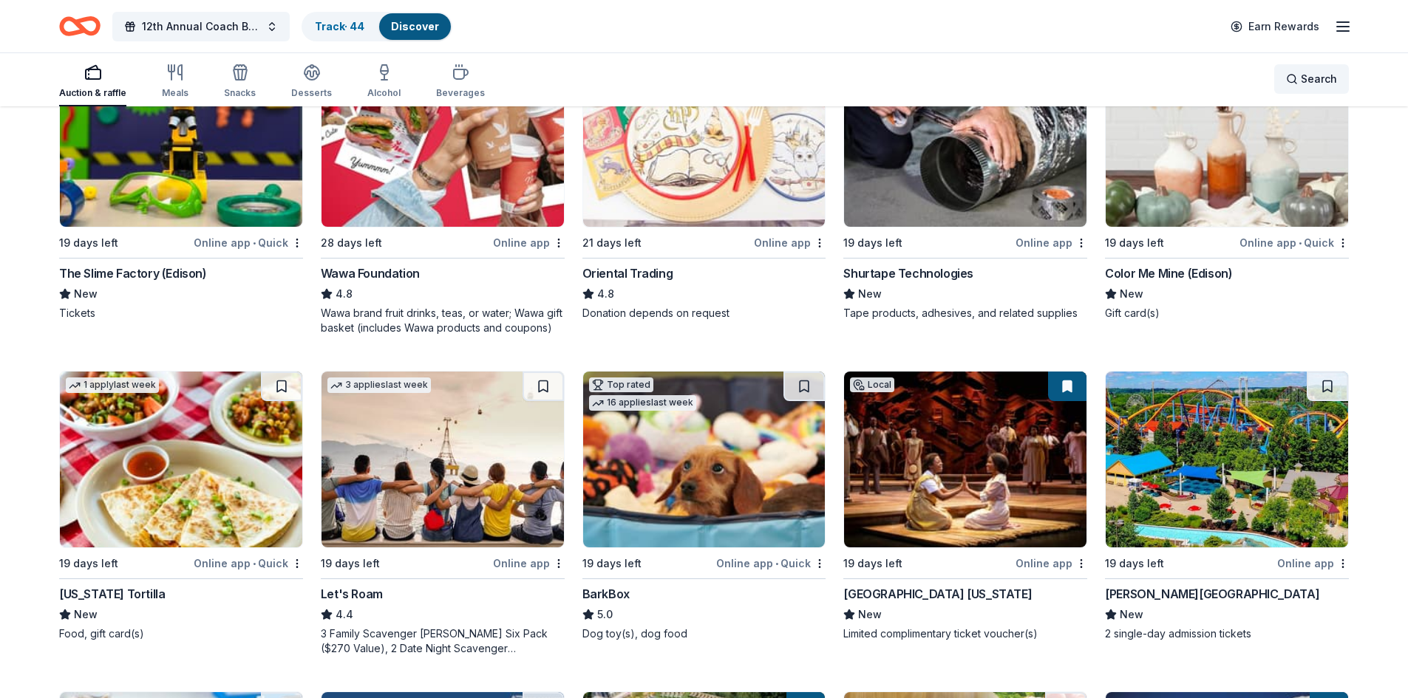
click at [1329, 83] on span "Search" at bounding box center [1318, 79] width 36 height 18
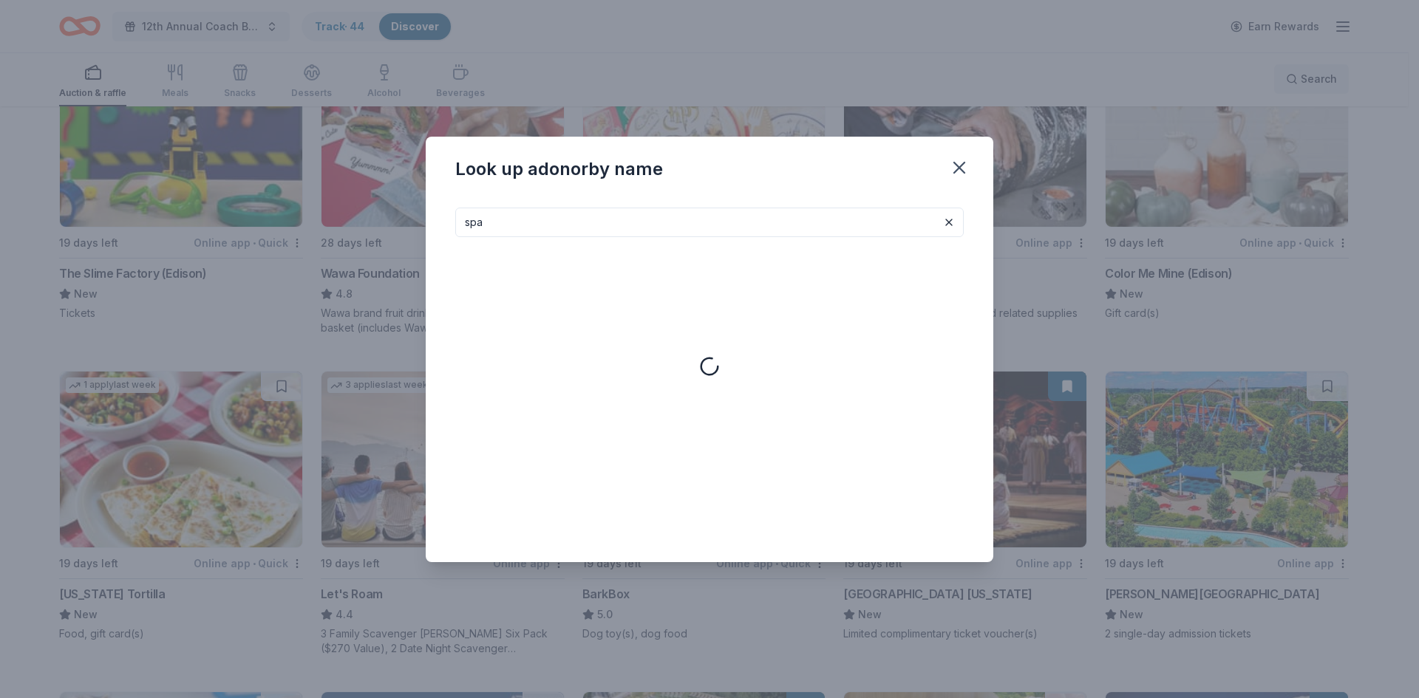
type input "spa"
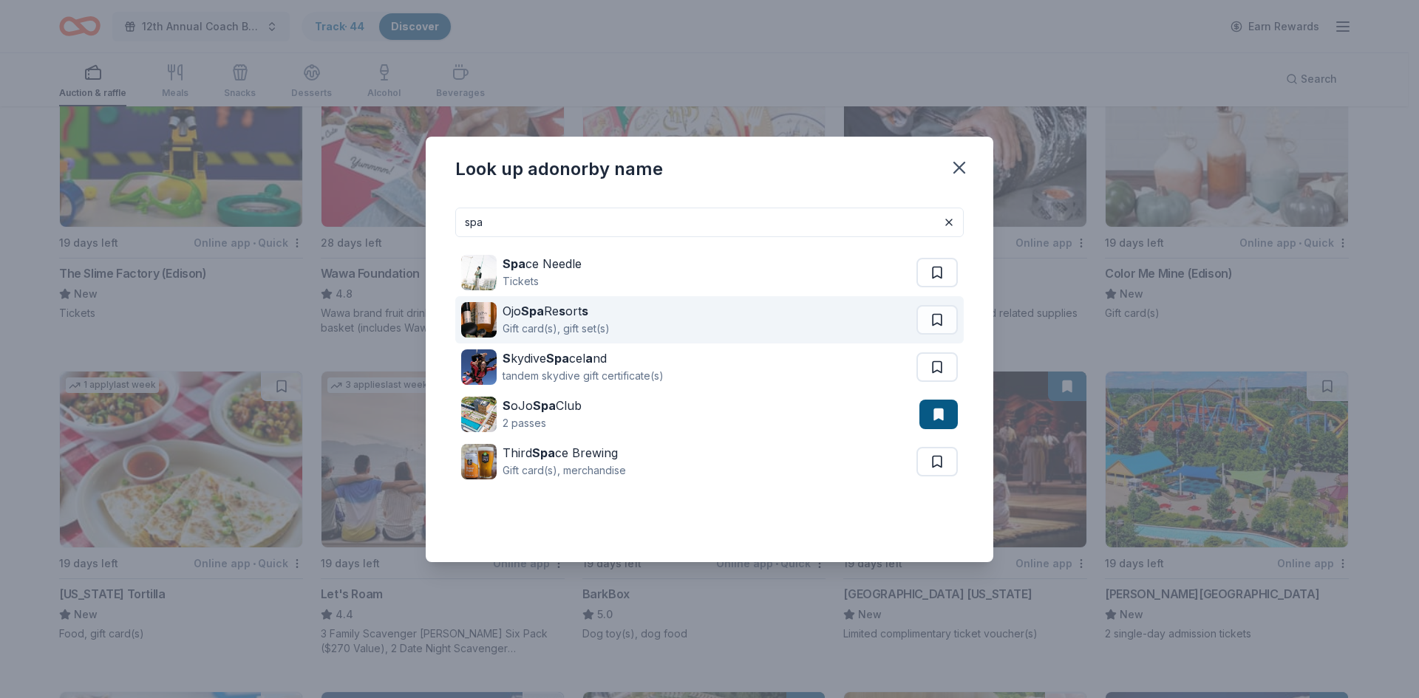
click at [587, 315] on strong "s" at bounding box center [585, 311] width 7 height 15
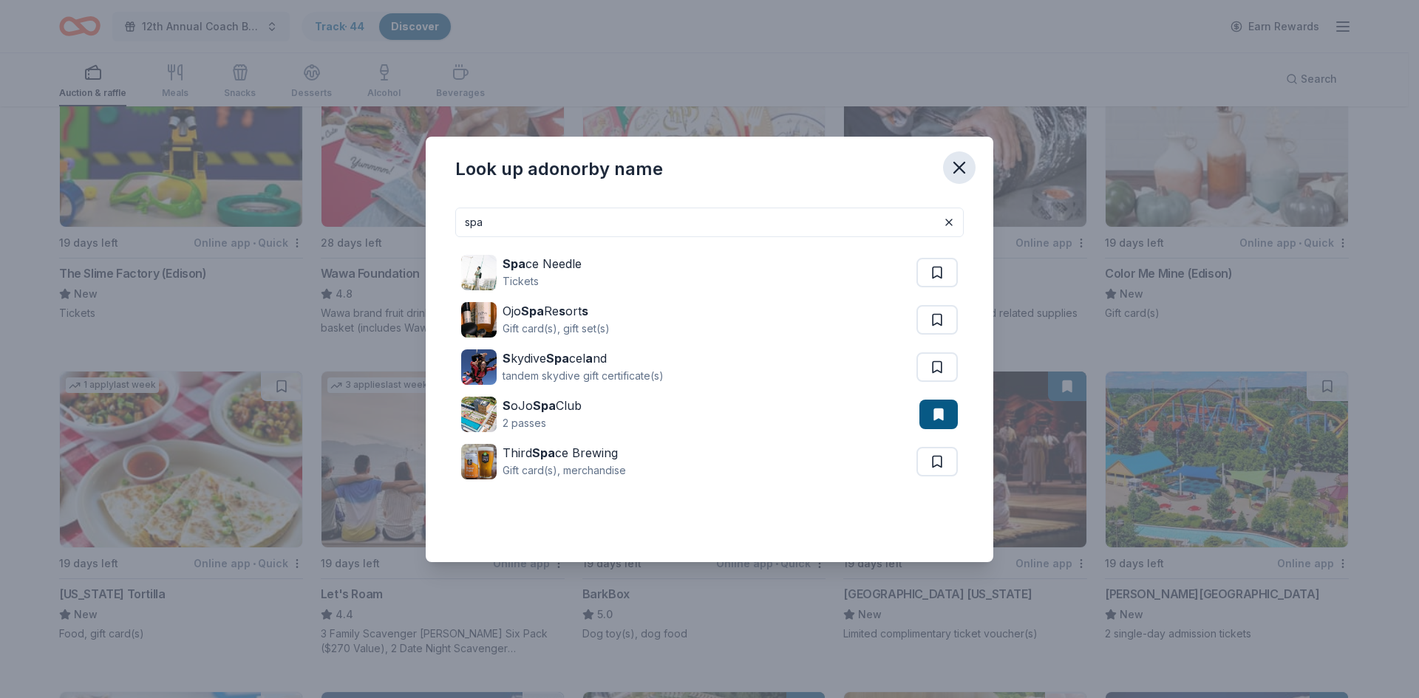
click at [963, 165] on icon "button" at bounding box center [959, 168] width 10 height 10
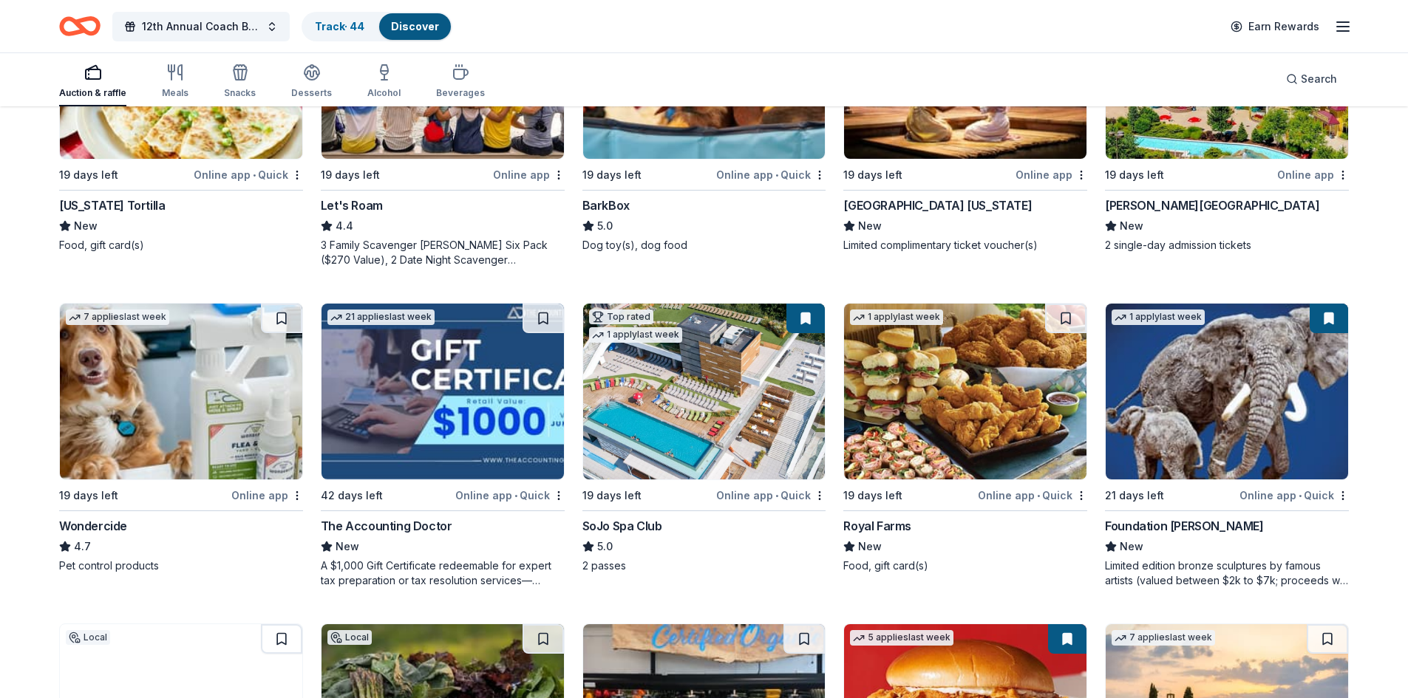
scroll to position [813, 0]
